Goal: Task Accomplishment & Management: Use online tool/utility

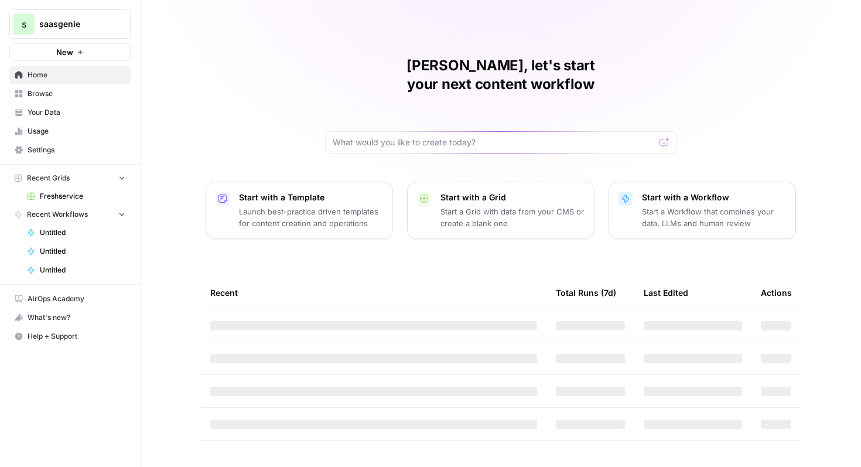
click at [696, 206] on p "Start a Workflow that combines your data, LLMs and human review" at bounding box center [714, 217] width 144 height 23
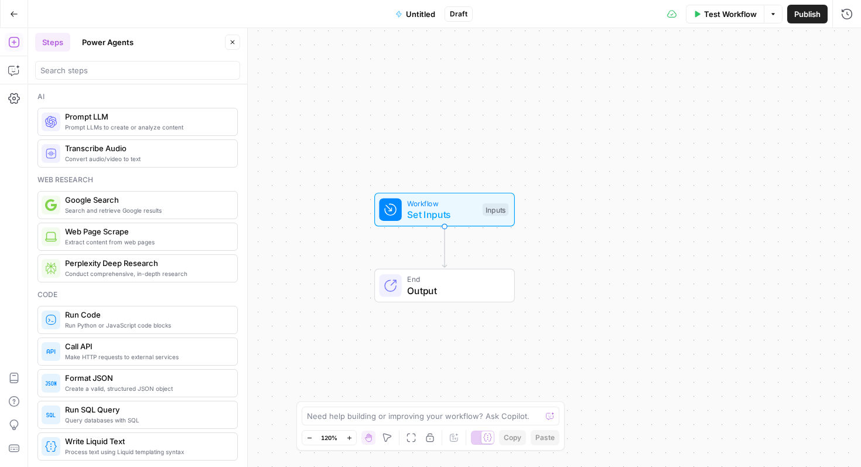
click at [7, 20] on button "Go Back" at bounding box center [14, 14] width 21 height 21
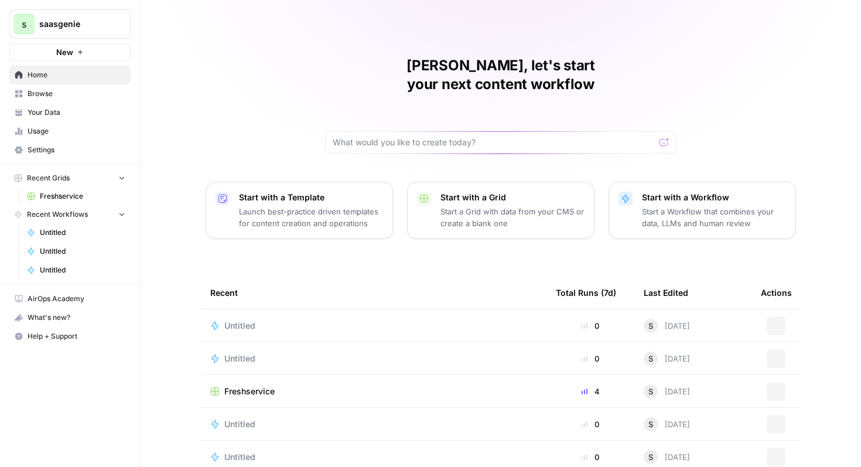
click at [334, 206] on p "Launch best-practice driven templates for content creation and operations" at bounding box center [311, 217] width 144 height 23
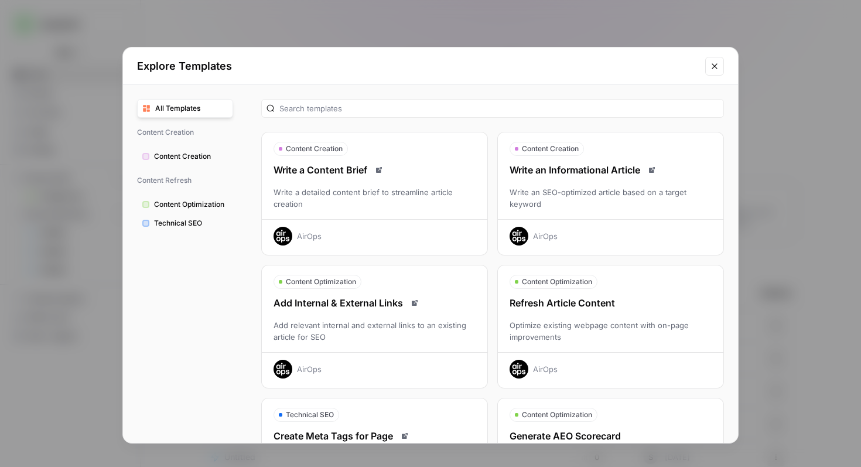
click at [711, 69] on icon "Close modal" at bounding box center [714, 65] width 9 height 9
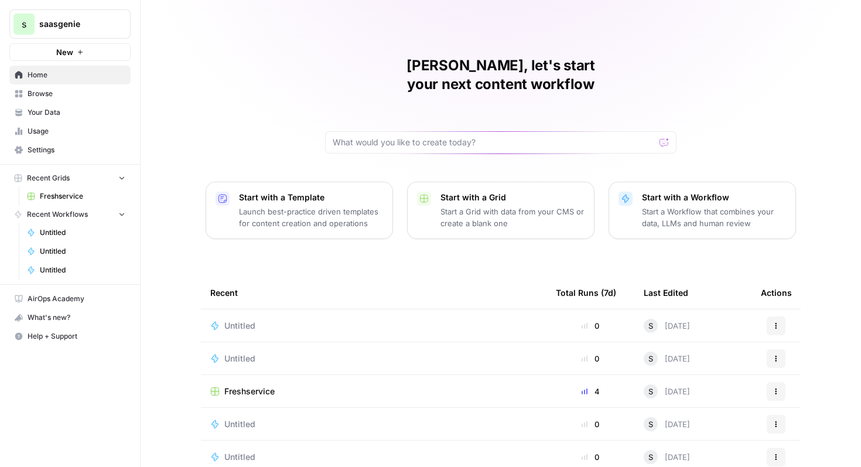
click at [256, 385] on span "Freshservice" at bounding box center [249, 391] width 50 height 12
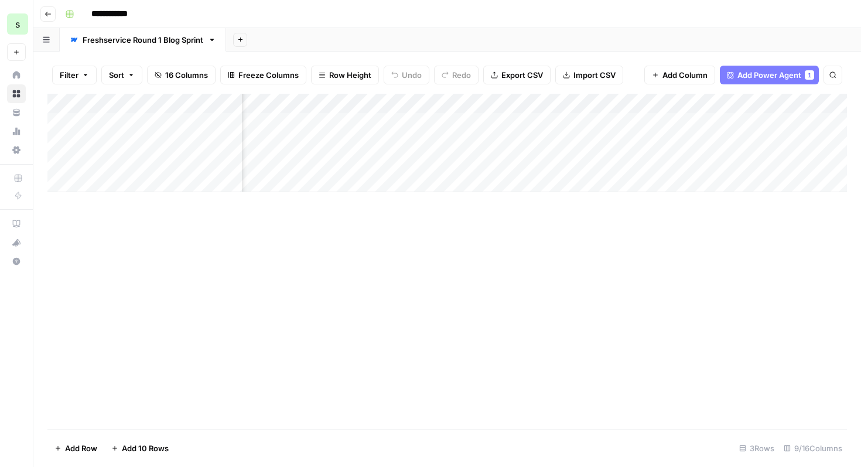
scroll to position [0, 558]
click at [780, 74] on span "Add Power Agent" at bounding box center [769, 75] width 64 height 12
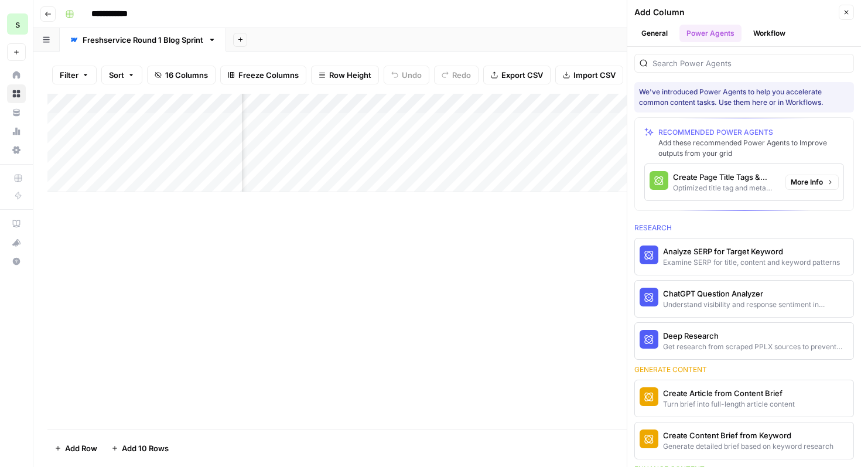
click at [798, 184] on span "More Info" at bounding box center [807, 182] width 32 height 11
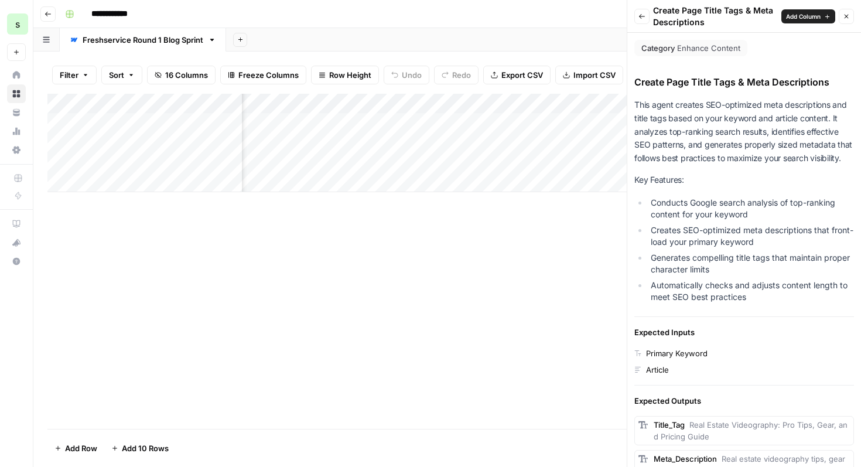
scroll to position [138, 0]
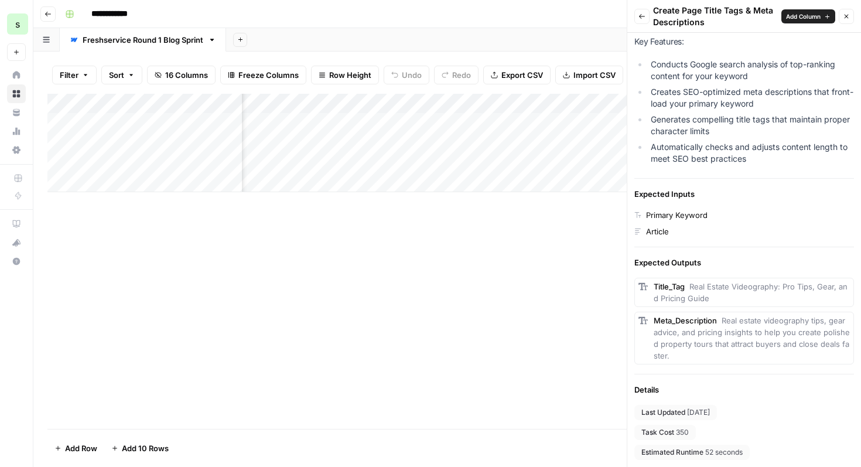
click at [849, 16] on span "Close" at bounding box center [849, 16] width 1 height 1
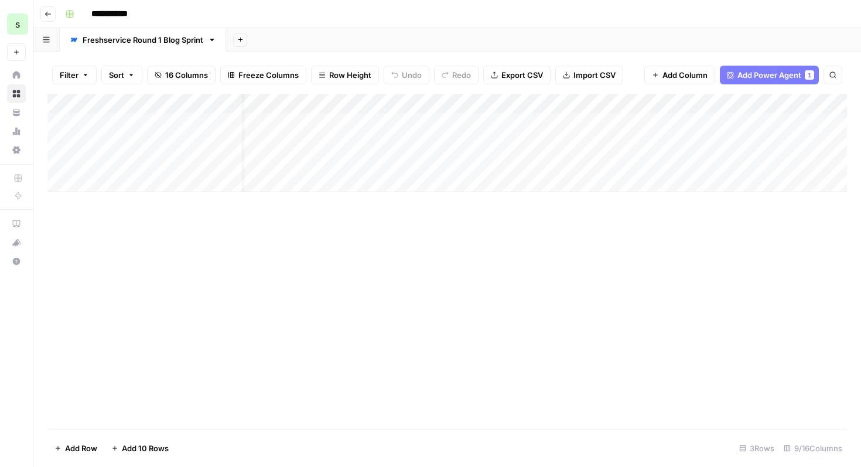
scroll to position [0, 0]
click at [50, 17] on icon "button" at bounding box center [48, 14] width 7 height 7
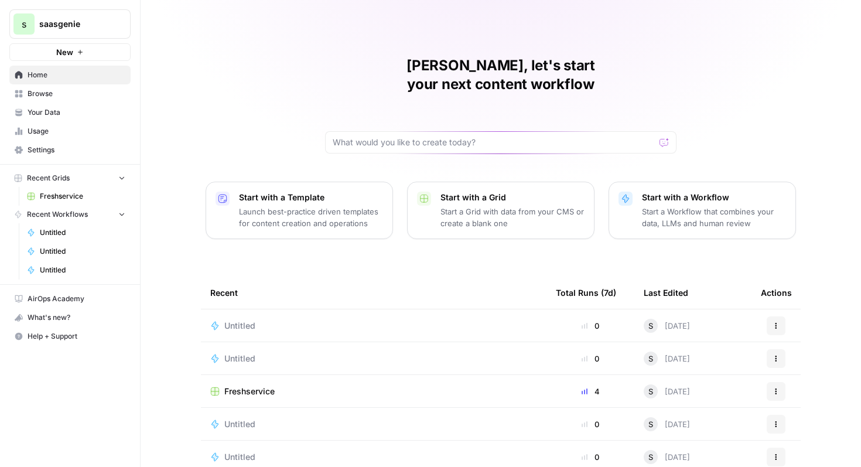
scroll to position [6, 0]
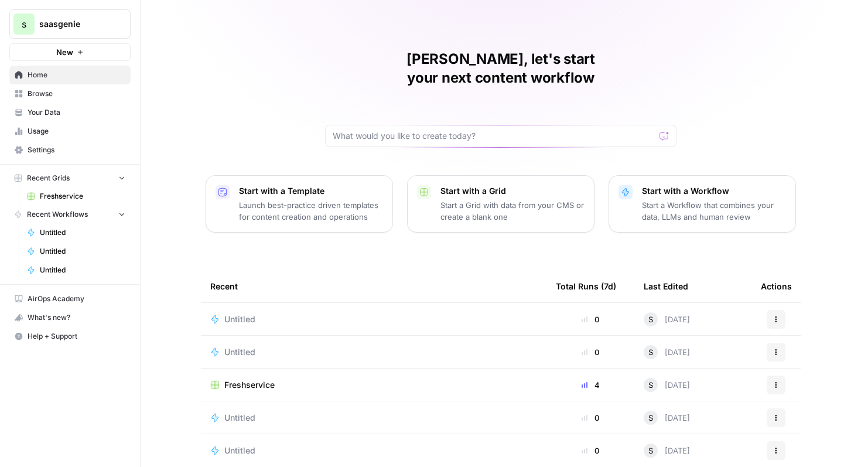
click at [242, 379] on span "Freshservice" at bounding box center [249, 385] width 50 height 12
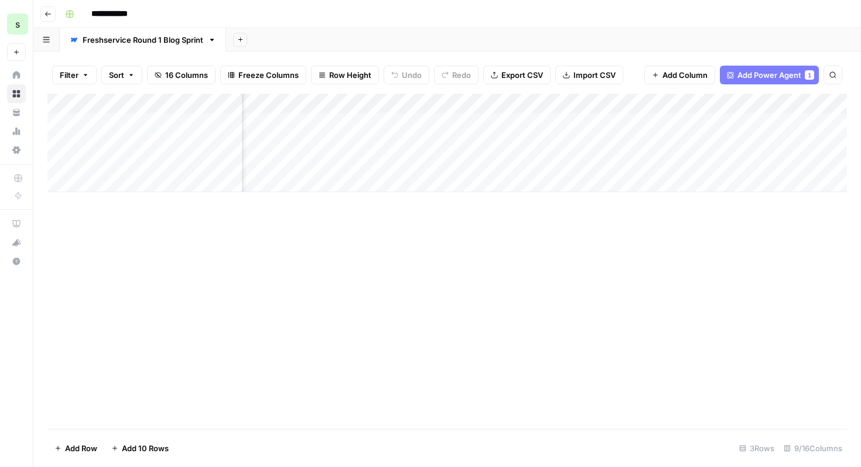
scroll to position [0, 393]
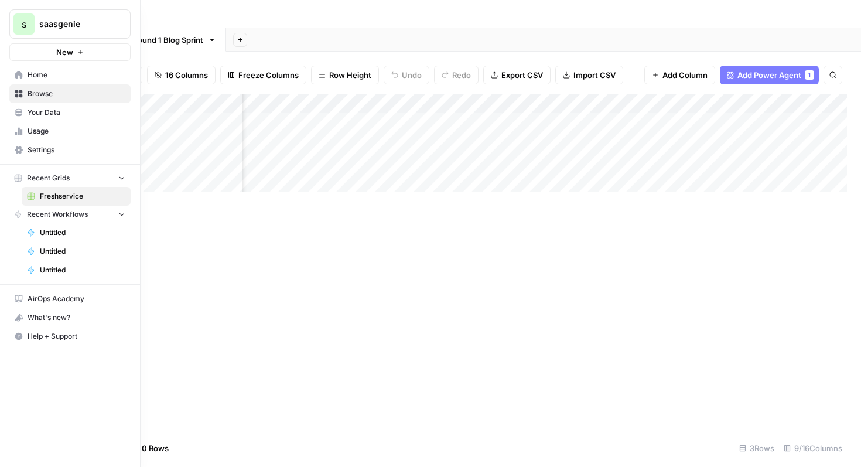
click at [57, 231] on span "Untitled" at bounding box center [82, 232] width 85 height 11
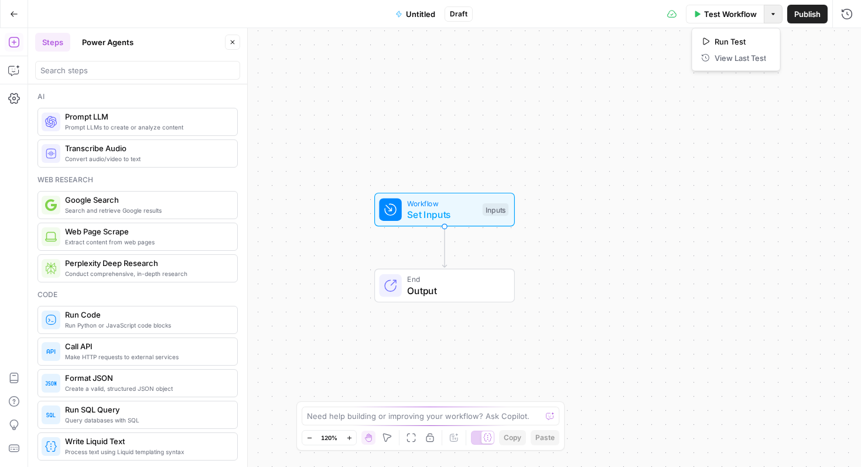
click at [771, 14] on icon "button" at bounding box center [772, 14] width 7 height 7
click at [620, 20] on div "Test Workflow Options Publish Run History" at bounding box center [667, 14] width 388 height 28
click at [15, 19] on button "Go Back" at bounding box center [14, 14] width 21 height 21
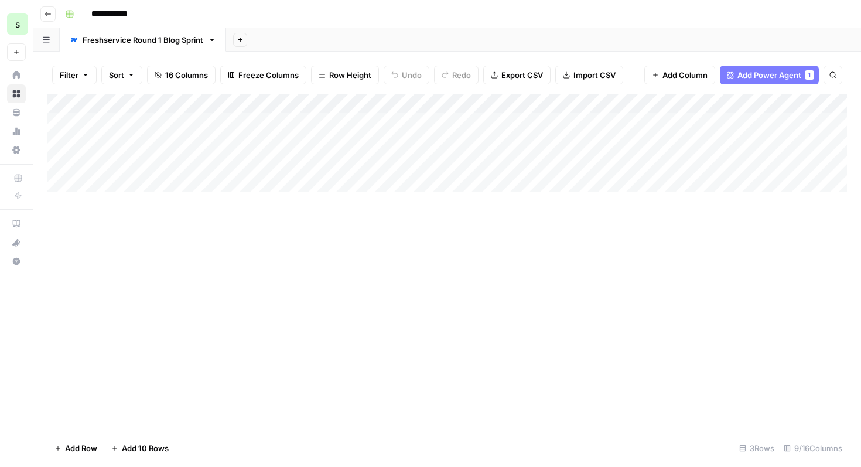
click at [47, 16] on icon "button" at bounding box center [48, 14] width 7 height 7
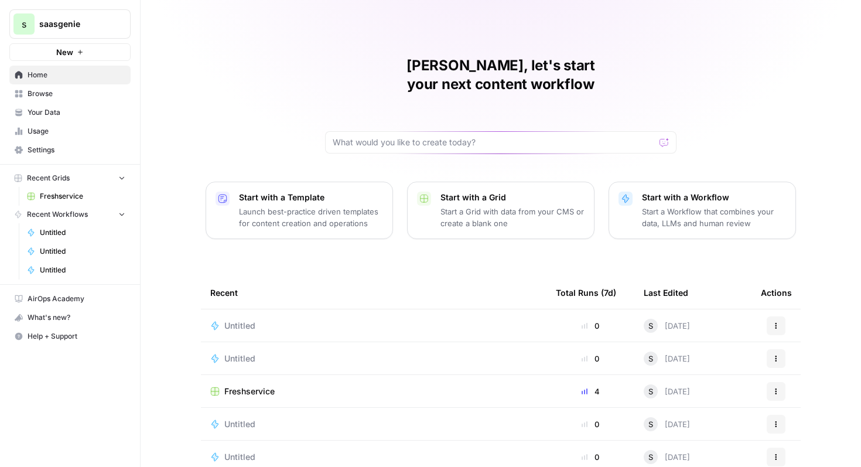
click at [673, 206] on p "Start a Workflow that combines your data, LLMs and human review" at bounding box center [714, 217] width 144 height 23
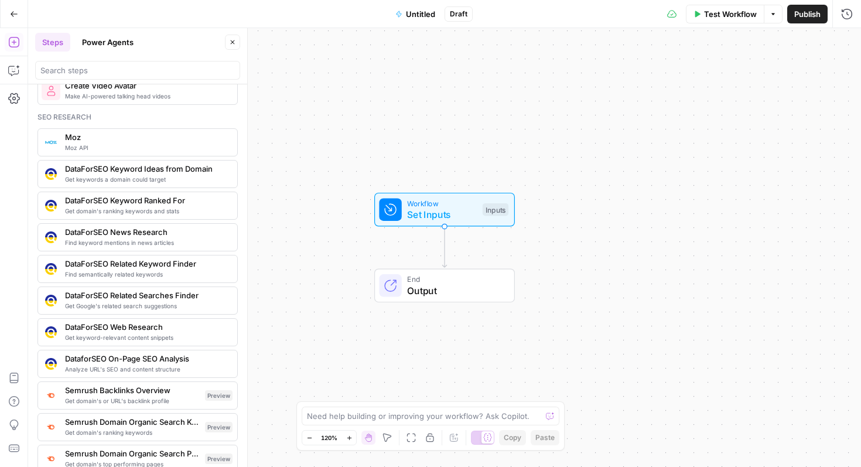
scroll to position [1032, 0]
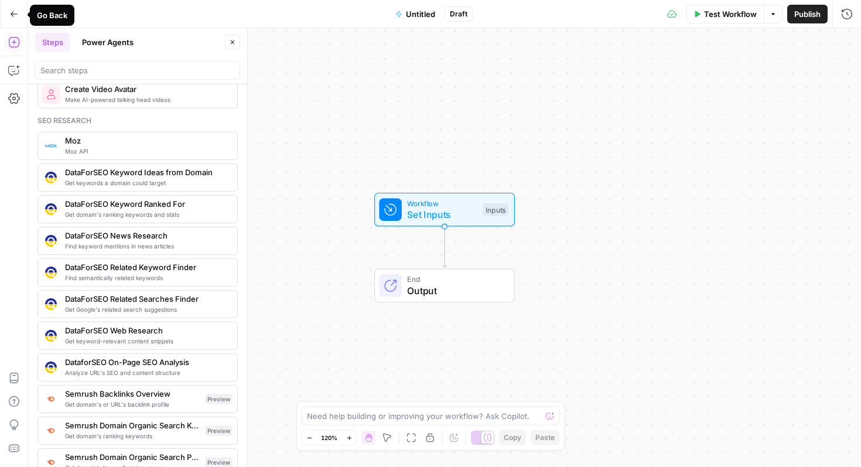
click at [16, 16] on icon "button" at bounding box center [14, 14] width 8 height 8
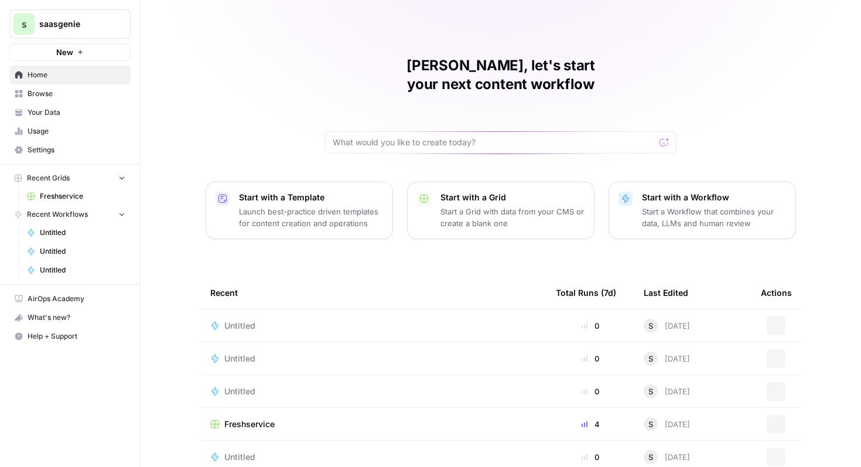
click at [353, 206] on p "Launch best-practice driven templates for content creation and operations" at bounding box center [311, 217] width 144 height 23
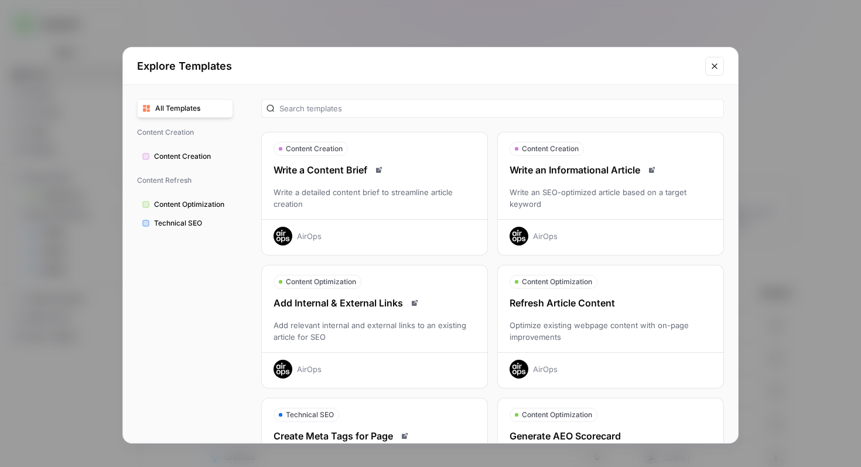
click at [587, 190] on div "Write an SEO-optimized article based on a target keyword" at bounding box center [610, 197] width 225 height 23
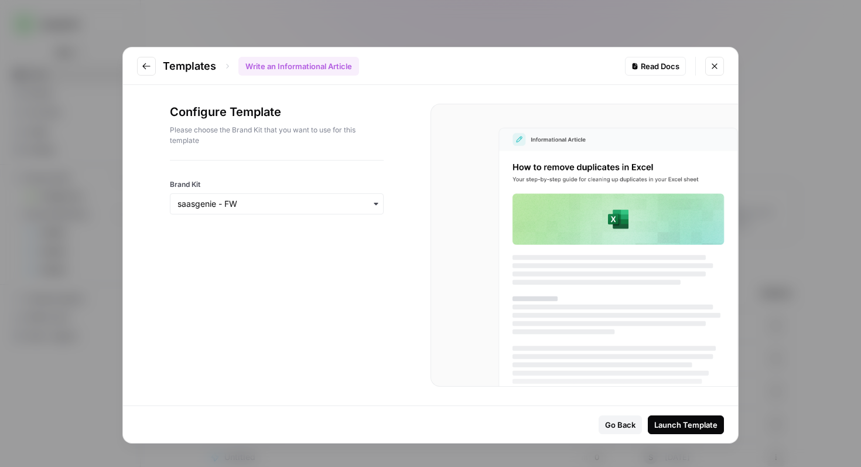
click at [146, 65] on icon "Go to previous step" at bounding box center [146, 65] width 9 height 9
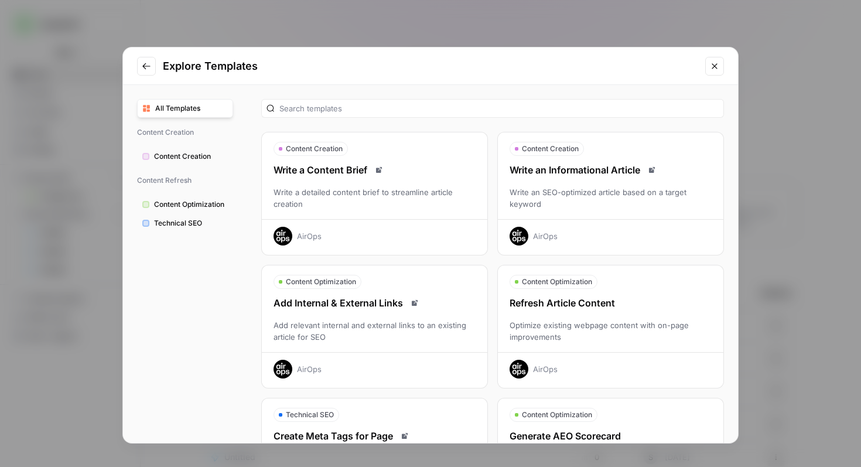
click at [145, 65] on icon "Go to previous step" at bounding box center [146, 66] width 8 height 6
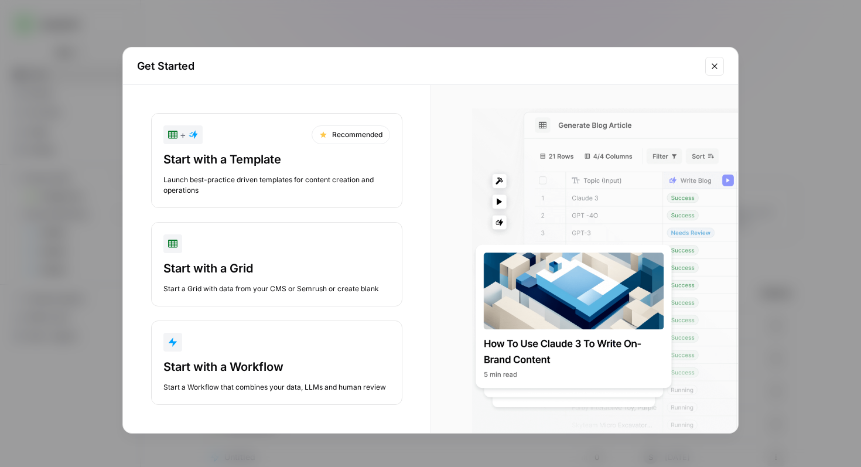
click at [718, 64] on icon "Close modal" at bounding box center [714, 65] width 9 height 9
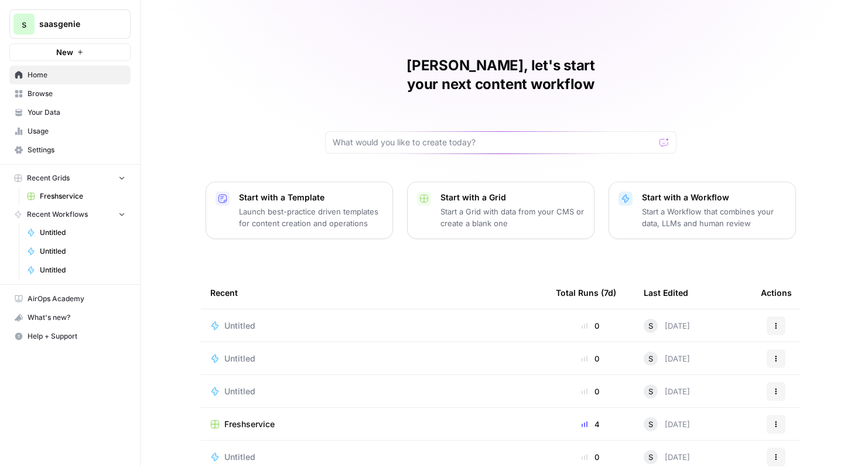
scroll to position [39, 0]
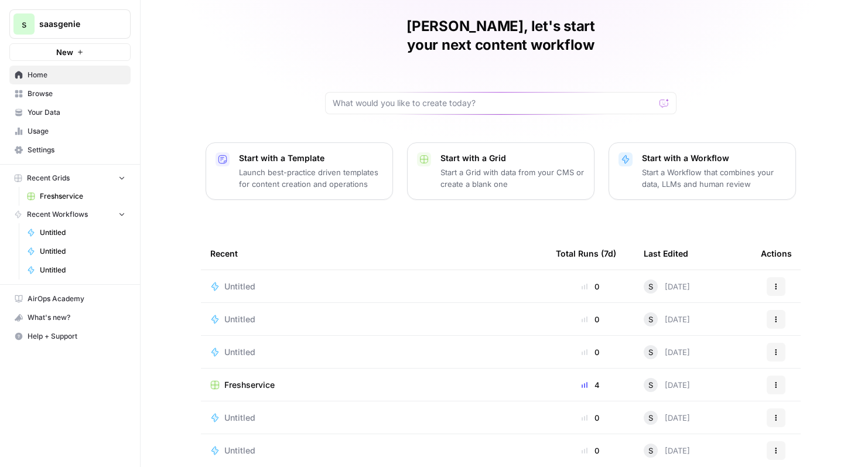
click at [254, 379] on span "Freshservice" at bounding box center [249, 385] width 50 height 12
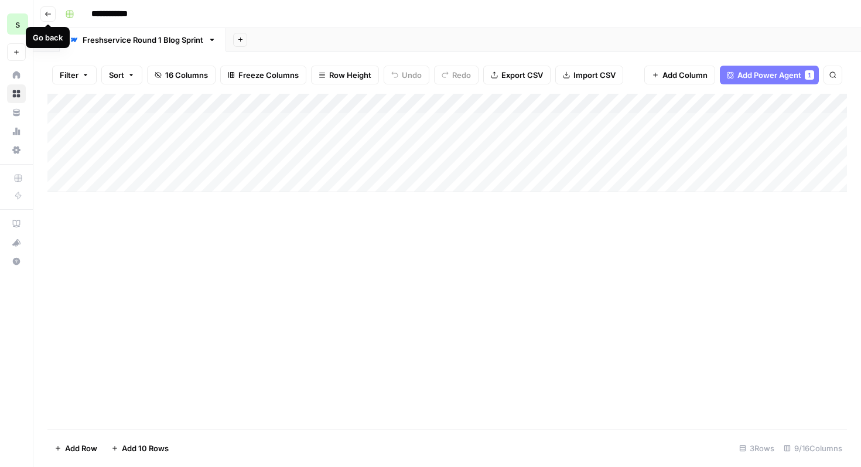
click at [47, 13] on icon "button" at bounding box center [48, 14] width 7 height 7
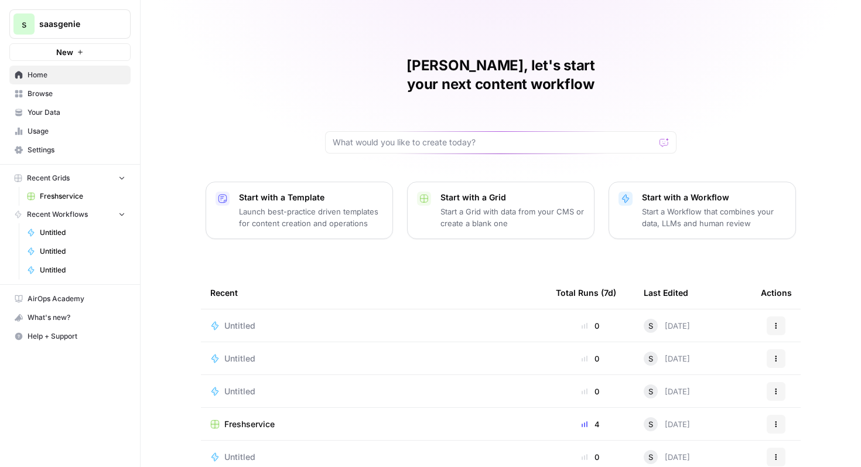
scroll to position [39, 0]
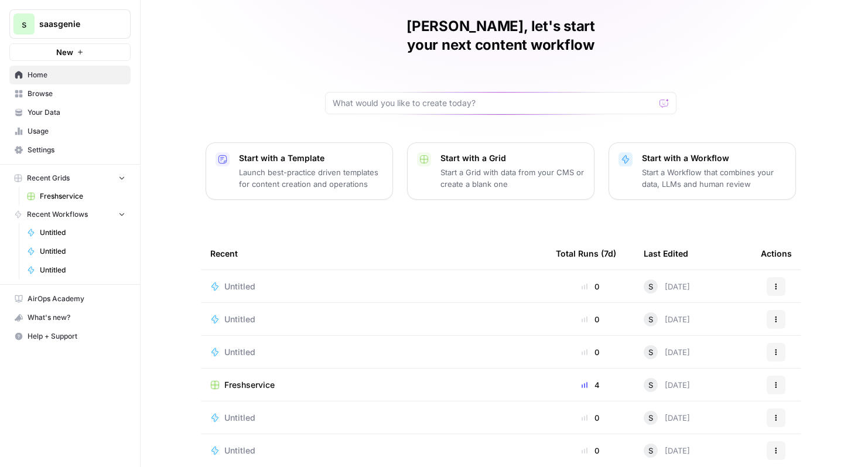
click at [260, 280] on div "Untitled" at bounding box center [244, 286] width 40 height 12
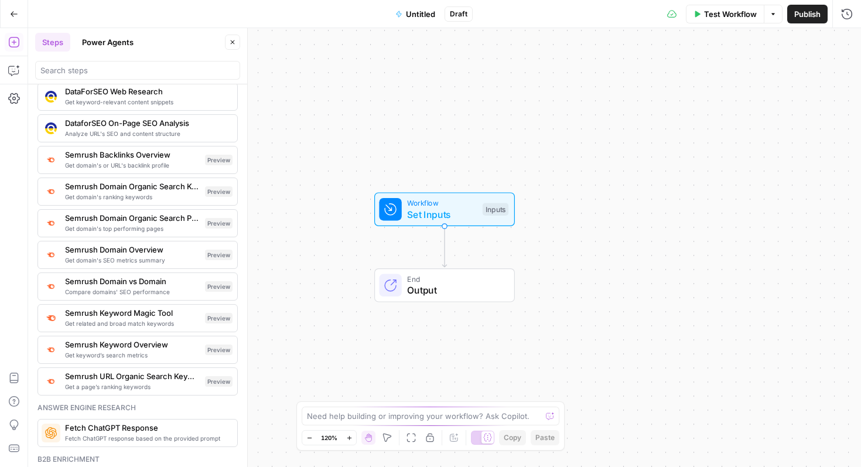
scroll to position [1278, 0]
